Goal: Task Accomplishment & Management: Manage account settings

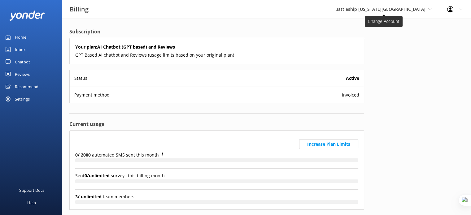
click at [405, 11] on span "Battleship [US_STATE][GEOGRAPHIC_DATA]" at bounding box center [381, 9] width 90 height 6
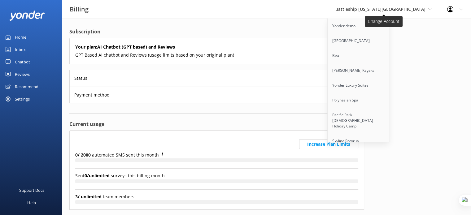
scroll to position [3816, 0]
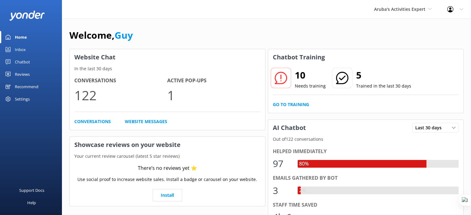
click at [18, 62] on div "Chatbot" at bounding box center [22, 62] width 15 height 12
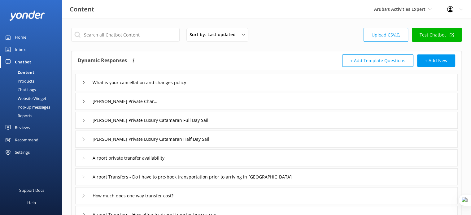
click at [202, 104] on div "[PERSON_NAME] Private Charters" at bounding box center [266, 101] width 383 height 17
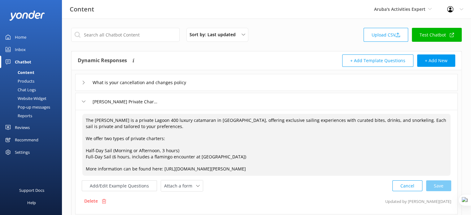
drag, startPoint x: 240, startPoint y: 169, endPoint x: 162, endPoint y: 167, distance: 77.5
click at [162, 167] on textarea "The [PERSON_NAME] is a private Lagoon 400 luxury catamaran in [GEOGRAPHIC_DATA]…" at bounding box center [266, 145] width 368 height 62
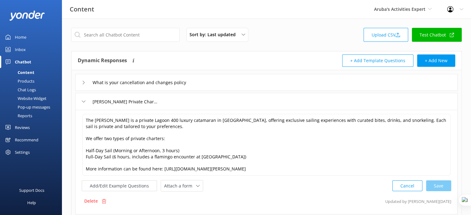
click at [20, 36] on div "Home" at bounding box center [20, 37] width 11 height 12
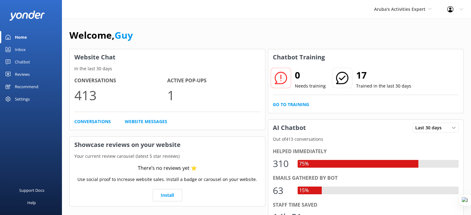
click at [308, 86] on p "Needs training" at bounding box center [310, 86] width 31 height 7
drag, startPoint x: 324, startPoint y: 86, endPoint x: 306, endPoint y: 86, distance: 18.0
click at [306, 86] on div "0 Needs training" at bounding box center [298, 79] width 56 height 22
click at [291, 104] on link "Go to Training" at bounding box center [291, 104] width 36 height 7
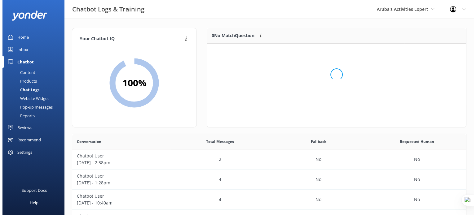
scroll to position [73, 254]
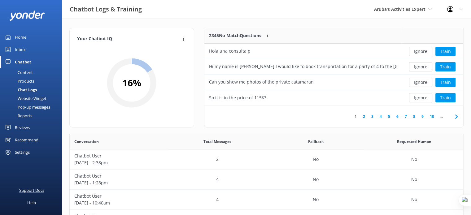
click at [25, 193] on div "Support Docs" at bounding box center [31, 190] width 25 height 12
click at [29, 128] on div "Reviews" at bounding box center [22, 127] width 15 height 12
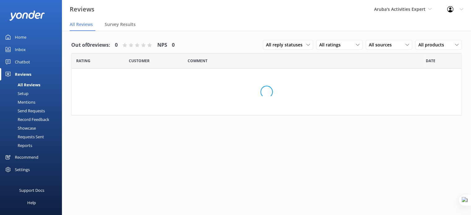
click at [22, 176] on div "Settings" at bounding box center [22, 170] width 15 height 12
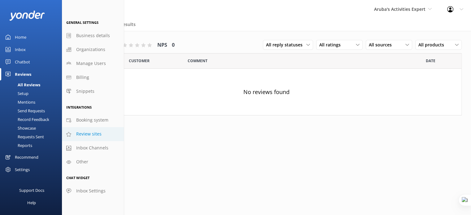
click at [93, 135] on span "Review sites" at bounding box center [88, 134] width 25 height 7
